Goal: Information Seeking & Learning: Learn about a topic

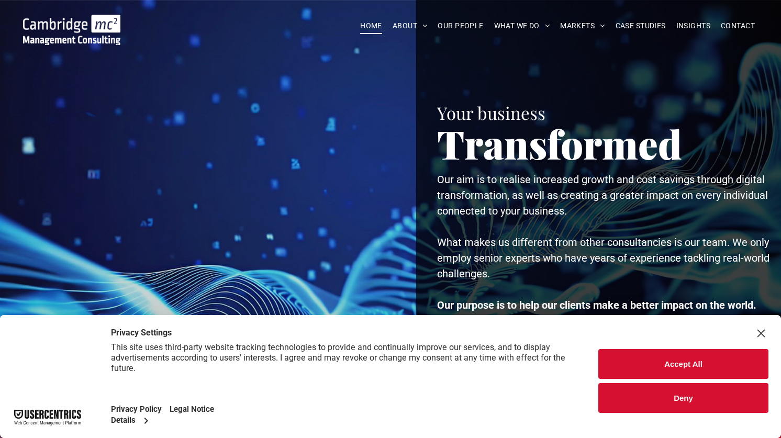
click at [671, 397] on button "Deny" at bounding box center [683, 398] width 170 height 30
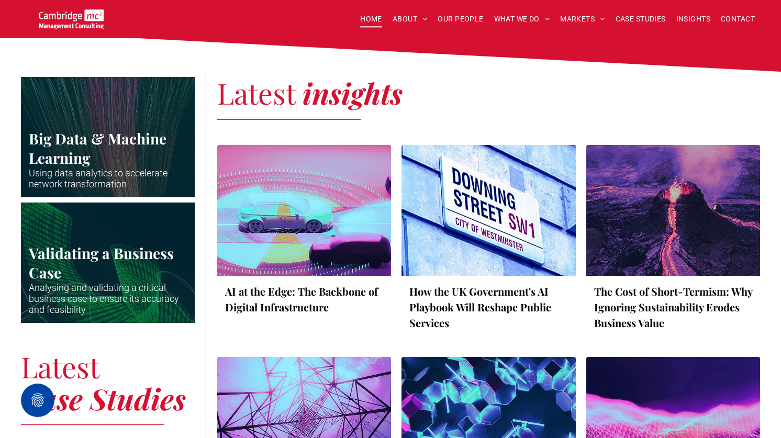
scroll to position [1872, 0]
